Goal: Understand process/instructions

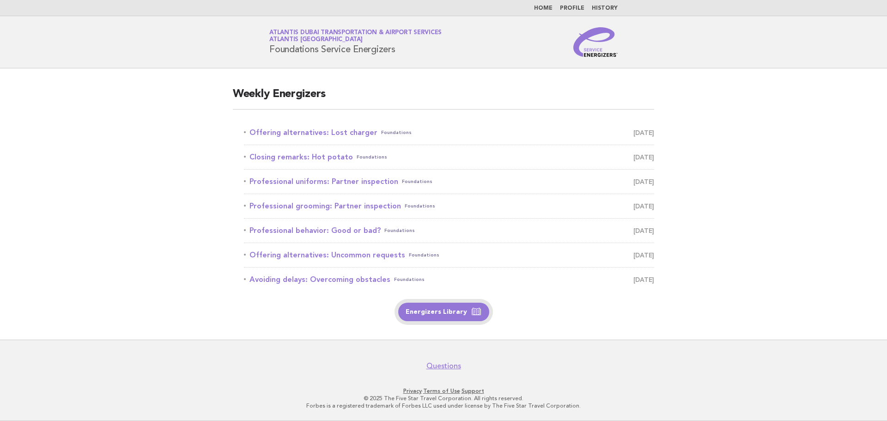
click at [455, 312] on link "Energizers Library" at bounding box center [443, 312] width 91 height 18
click at [293, 130] on link "Offering alternatives: Lost charger Foundations September 29" at bounding box center [449, 132] width 410 height 13
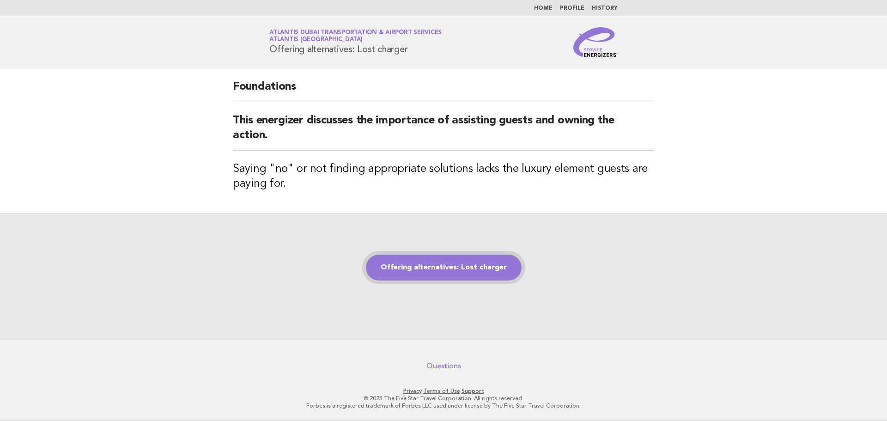
click at [407, 272] on link "Offering alternatives: Lost charger" at bounding box center [444, 268] width 156 height 26
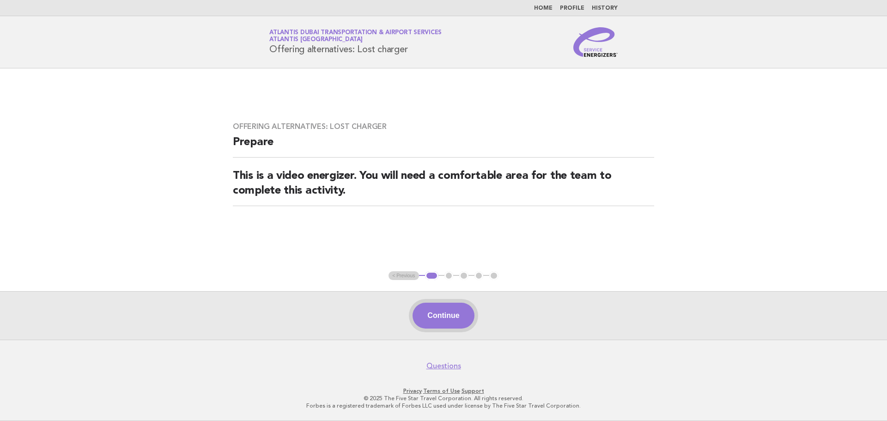
click at [448, 315] on button "Continue" at bounding box center [442, 316] width 61 height 26
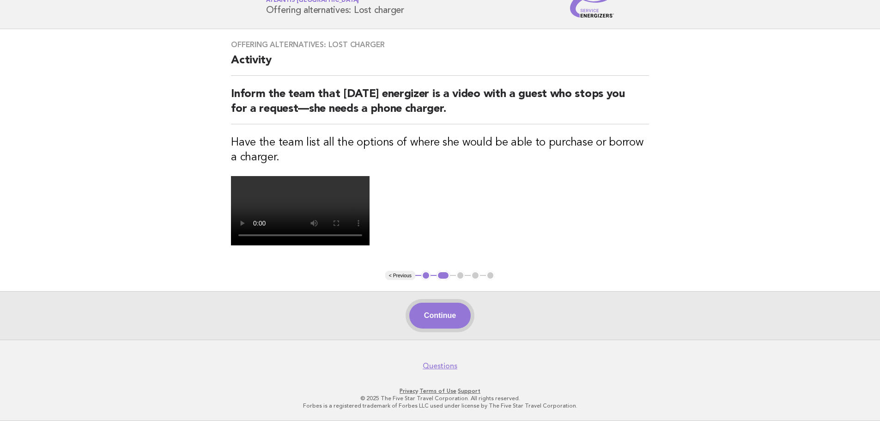
click at [449, 315] on button "Continue" at bounding box center [439, 316] width 61 height 26
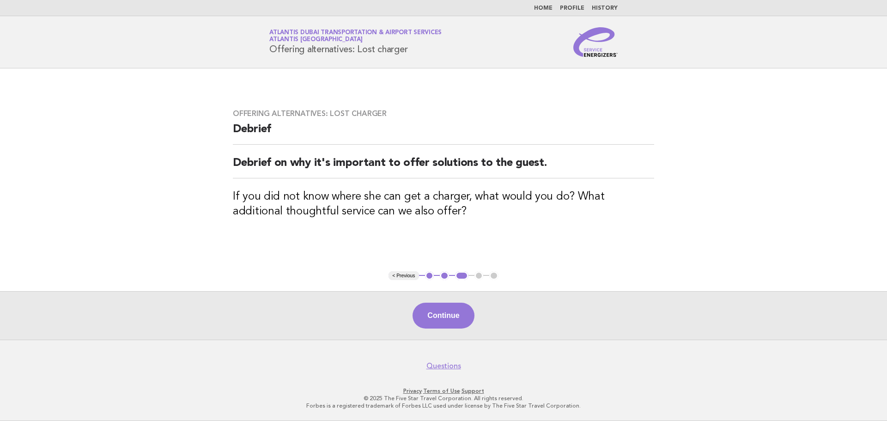
click at [449, 315] on button "Continue" at bounding box center [442, 316] width 61 height 26
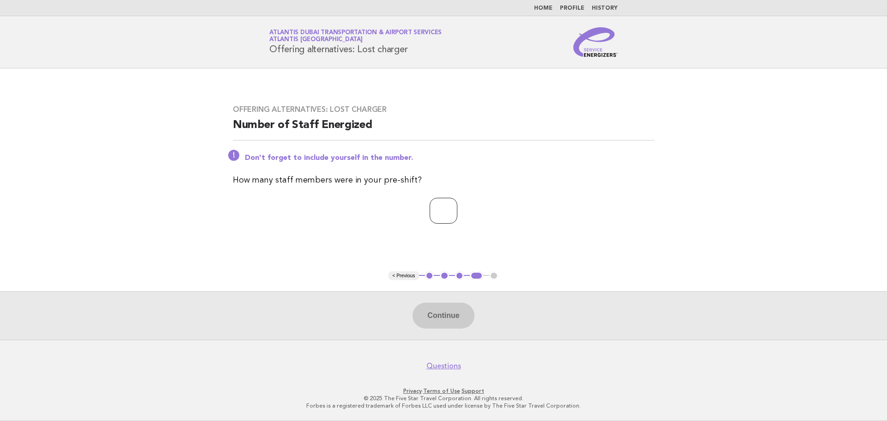
click at [433, 211] on input "number" at bounding box center [444, 211] width 28 height 26
type input "*"
click at [446, 311] on button "Continue" at bounding box center [442, 316] width 61 height 26
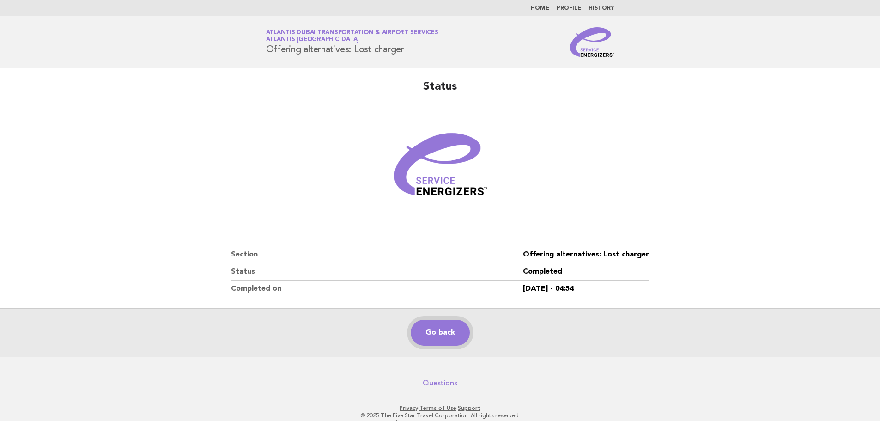
click at [444, 329] on link "Go back" at bounding box center [440, 333] width 59 height 26
